Goal: Transaction & Acquisition: Download file/media

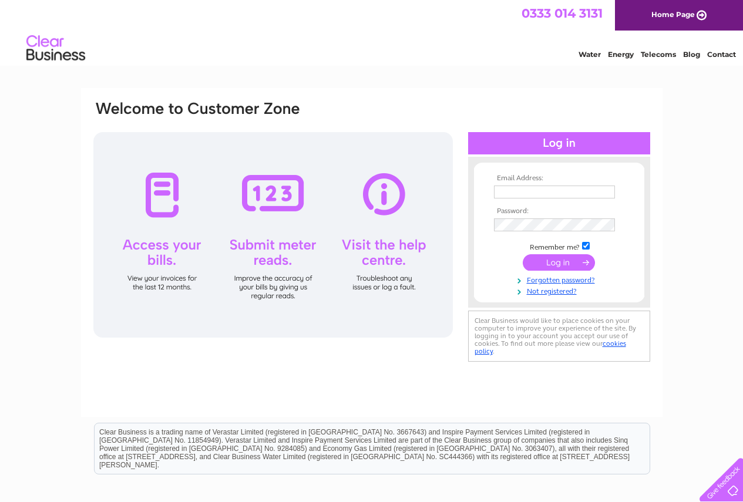
type input "becky.glentondale@mkmacleod.co.uk"
click at [555, 267] on input "submit" at bounding box center [559, 262] width 72 height 16
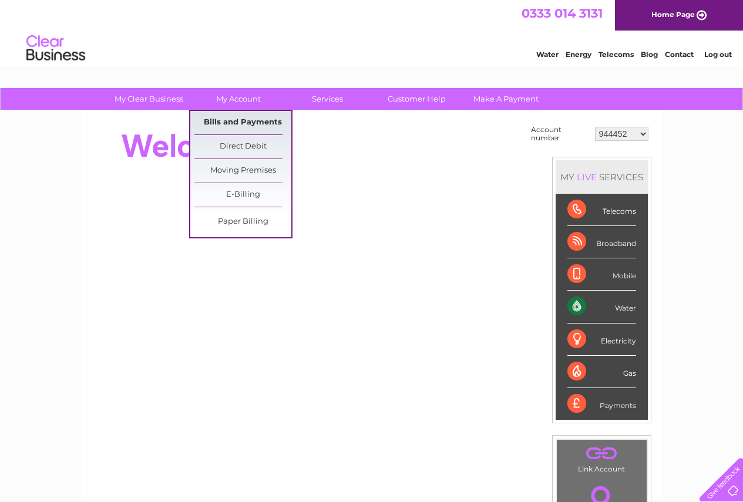
click at [237, 119] on link "Bills and Payments" at bounding box center [243, 123] width 97 height 24
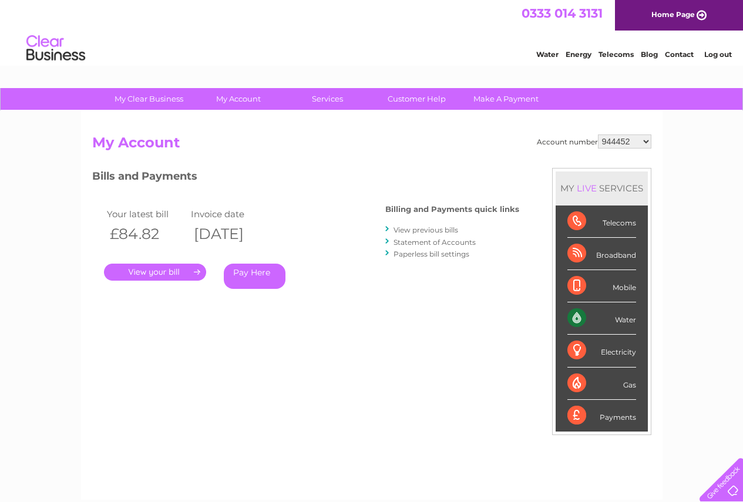
click at [618, 140] on select "944452 961163 965372 975764 30271425" at bounding box center [624, 142] width 53 height 14
select select "961163"
click at [598, 135] on select "944452 961163 965372 975764 30271425" at bounding box center [624, 142] width 53 height 14
click at [620, 138] on select "944452 961163 965372 975764 30271425" at bounding box center [624, 142] width 53 height 14
select select "965372"
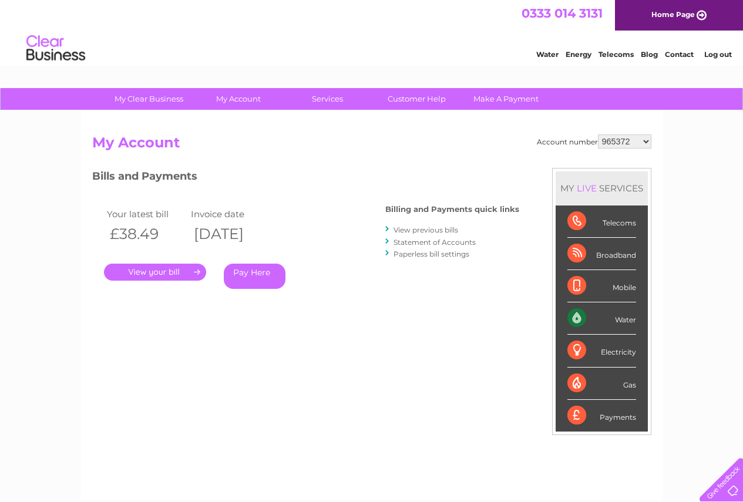
click at [598, 135] on select "944452 961163 965372 975764 30271425" at bounding box center [624, 142] width 53 height 14
click at [603, 137] on select "944452 961163 965372 975764 30271425" at bounding box center [624, 142] width 53 height 14
select select "975764"
click at [598, 135] on select "944452 961163 965372 975764 30271425" at bounding box center [624, 142] width 53 height 14
click at [606, 140] on select "944452 961163 965372 975764 30271425" at bounding box center [624, 142] width 53 height 14
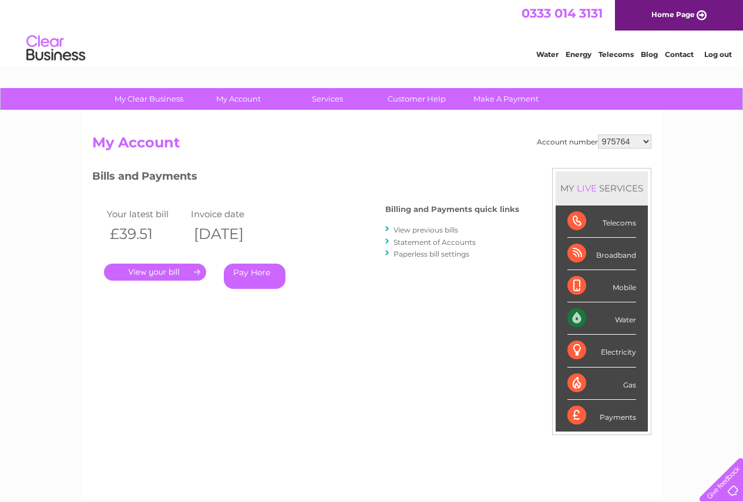
select select "30271425"
click at [598, 135] on select "944452 961163 965372 975764 30271425" at bounding box center [624, 142] width 53 height 14
click at [713, 53] on link "Log out" at bounding box center [719, 54] width 28 height 9
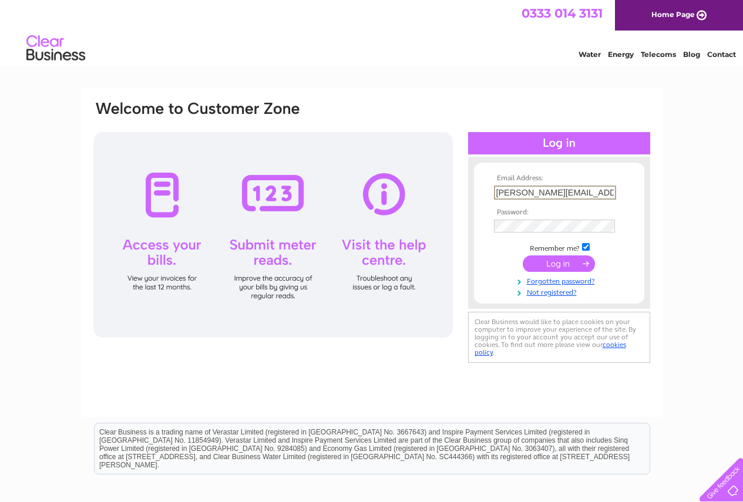
click at [578, 191] on input "becky.glentondale@mkmacleod.co.uk" at bounding box center [555, 193] width 122 height 14
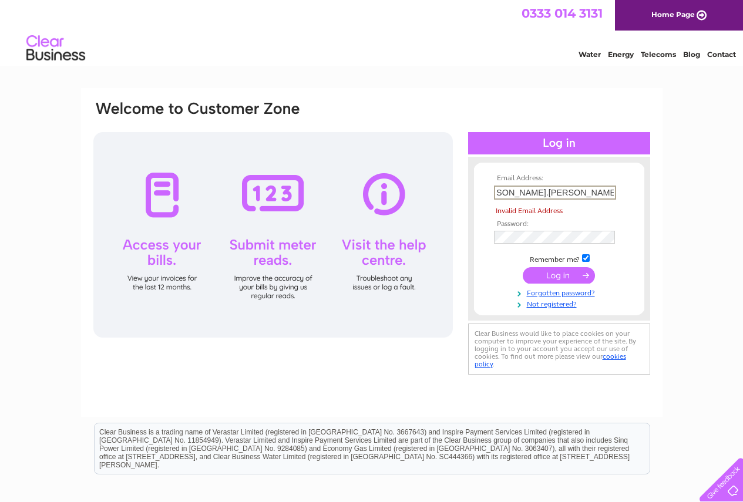
scroll to position [0, 28]
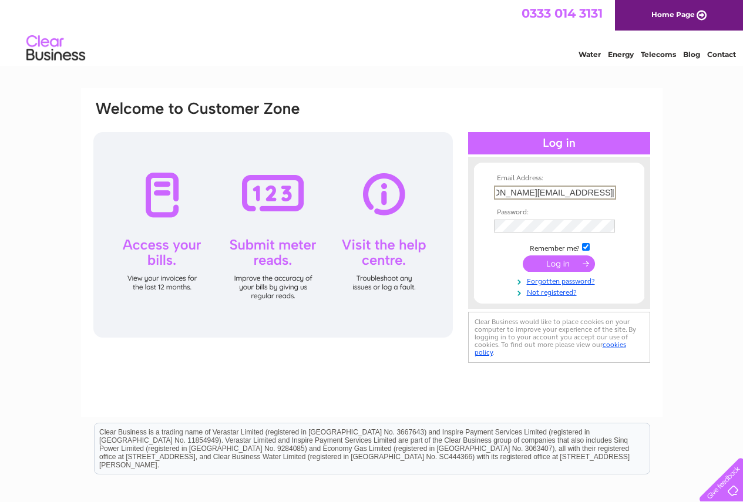
type input "caroline.richardson@mkmacleod.co.uk"
click at [523, 256] on input "submit" at bounding box center [559, 264] width 72 height 16
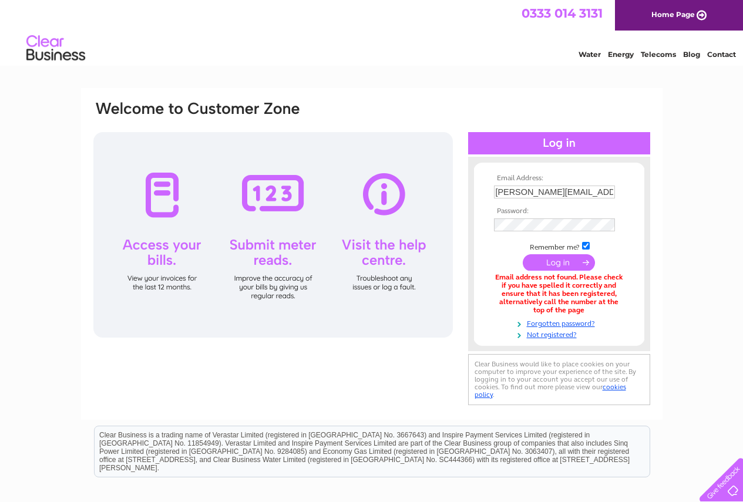
click at [575, 185] on td "[PERSON_NAME][EMAIL_ADDRESS][PERSON_NAME][DOMAIN_NAME]" at bounding box center [559, 192] width 136 height 19
click at [573, 187] on input "[PERSON_NAME][EMAIL_ADDRESS][PERSON_NAME][DOMAIN_NAME]" at bounding box center [554, 192] width 121 height 13
click at [573, 187] on input "[PERSON_NAME][EMAIL_ADDRESS][PERSON_NAME][DOMAIN_NAME]" at bounding box center [555, 193] width 122 height 14
type input "[PERSON_NAME][EMAIL_ADDRESS][DOMAIN_NAME]"
click at [579, 265] on input "submit" at bounding box center [559, 262] width 72 height 16
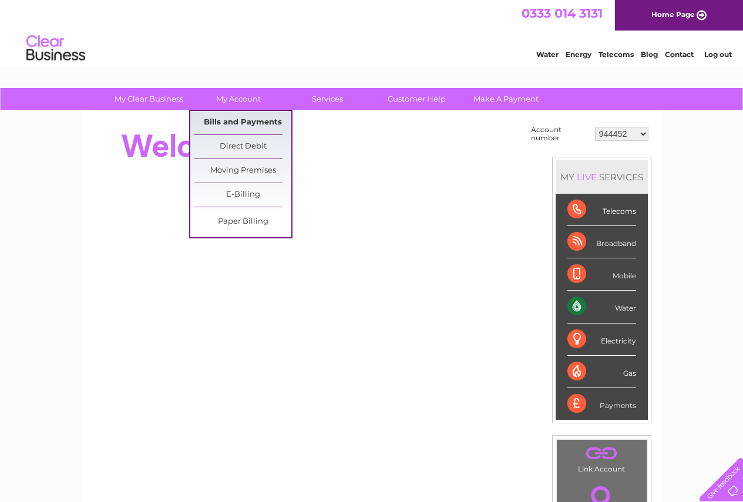
click at [237, 123] on link "Bills and Payments" at bounding box center [243, 123] width 97 height 24
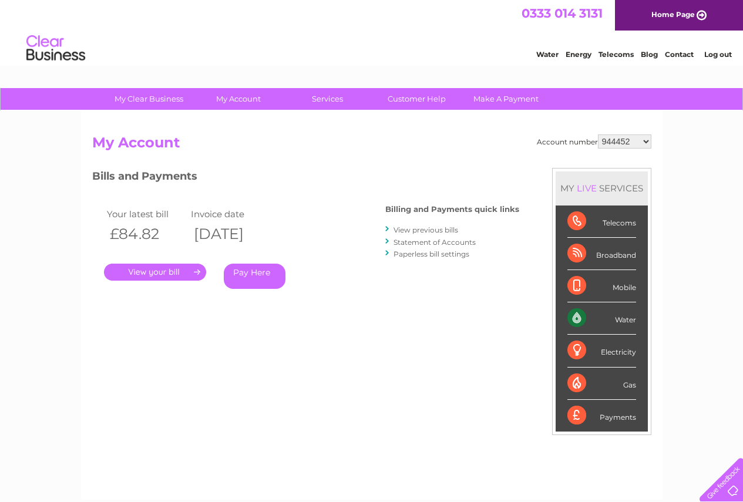
click at [165, 274] on link "." at bounding box center [155, 272] width 102 height 17
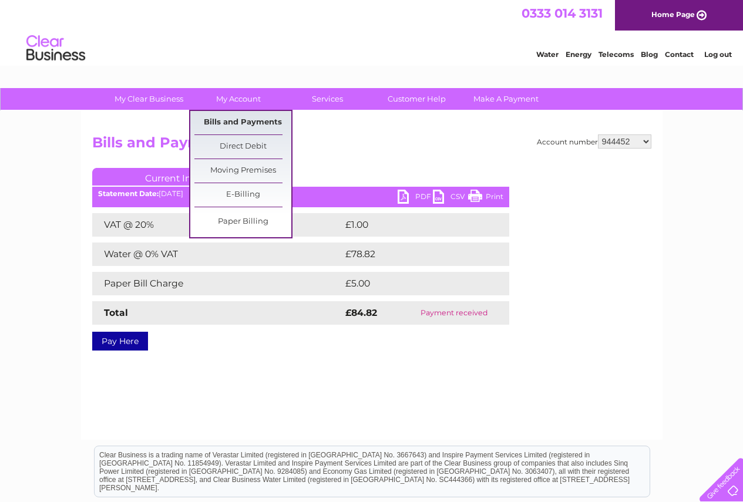
click at [233, 122] on link "Bills and Payments" at bounding box center [243, 123] width 97 height 24
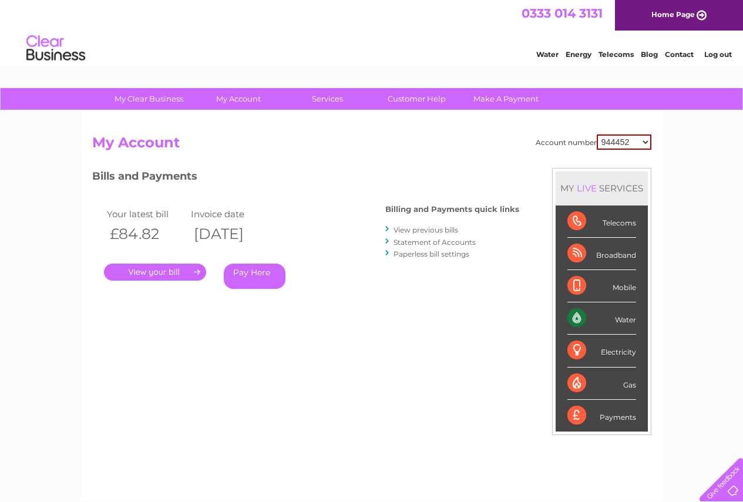
click at [417, 230] on link "View previous bills" at bounding box center [426, 230] width 65 height 9
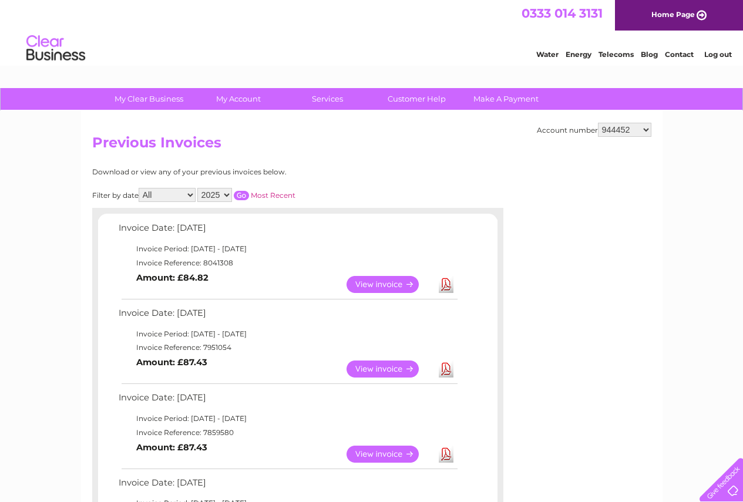
click at [618, 132] on select "944452 961163 965372 975764 30271425" at bounding box center [624, 130] width 53 height 14
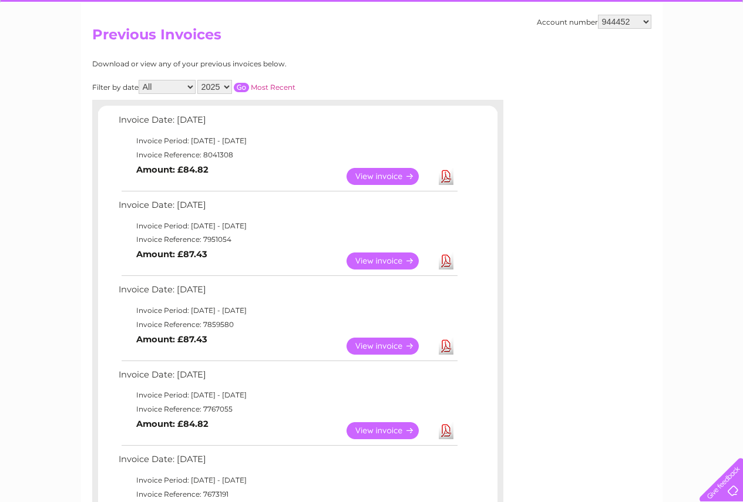
scroll to position [118, 0]
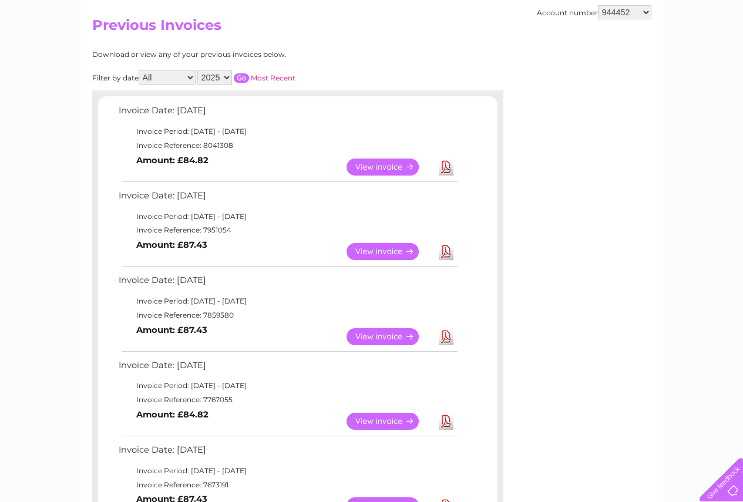
click at [442, 166] on link "Download" at bounding box center [446, 167] width 15 height 17
click at [641, 12] on select "944452 961163 965372 975764 30271425" at bounding box center [624, 12] width 53 height 14
select select "961163"
click at [598, 5] on select "944452 961163 965372 975764 30271425" at bounding box center [624, 12] width 53 height 14
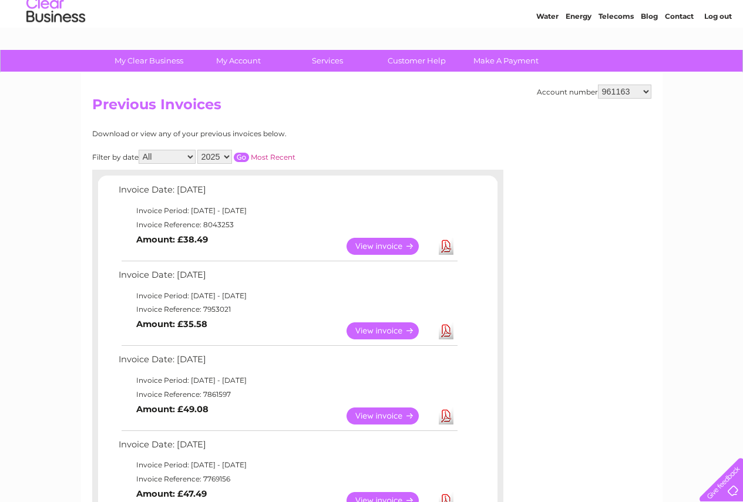
scroll to position [59, 0]
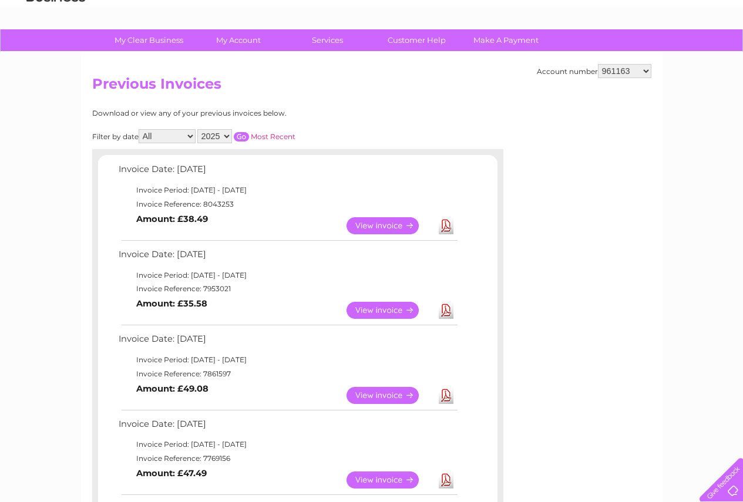
click at [448, 314] on link "Download" at bounding box center [446, 310] width 15 height 17
click at [448, 397] on link "Download" at bounding box center [446, 395] width 15 height 17
